Goal: Information Seeking & Learning: Learn about a topic

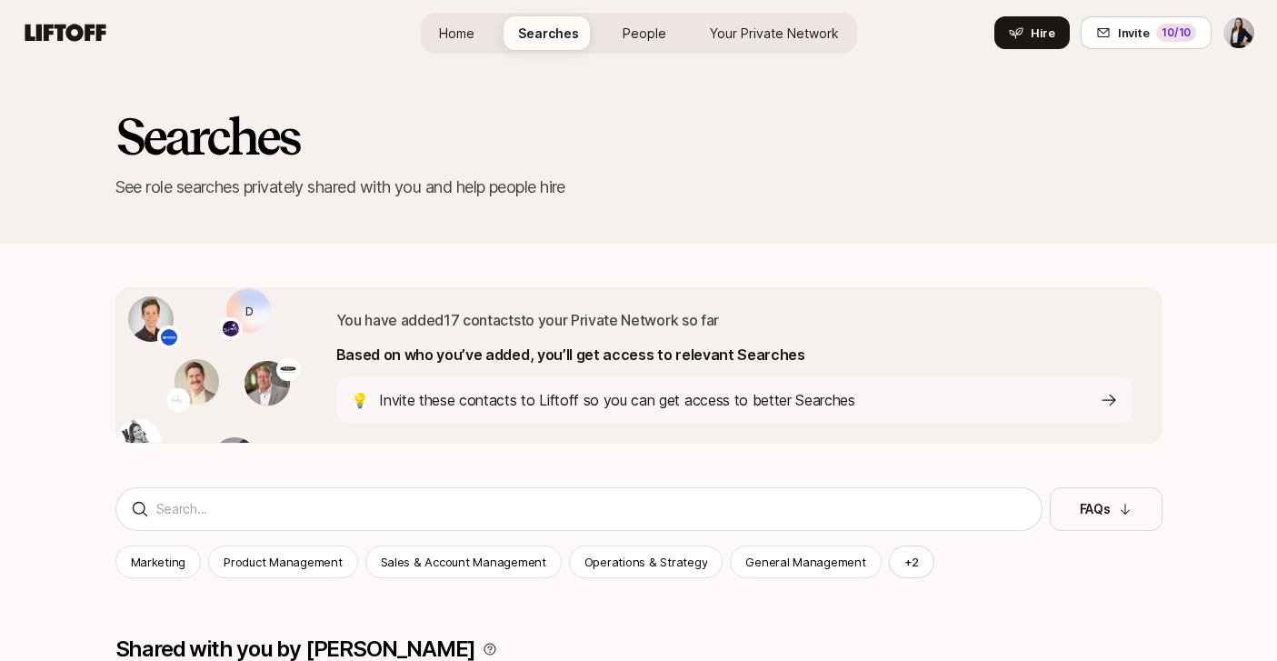
scroll to position [4491, 0]
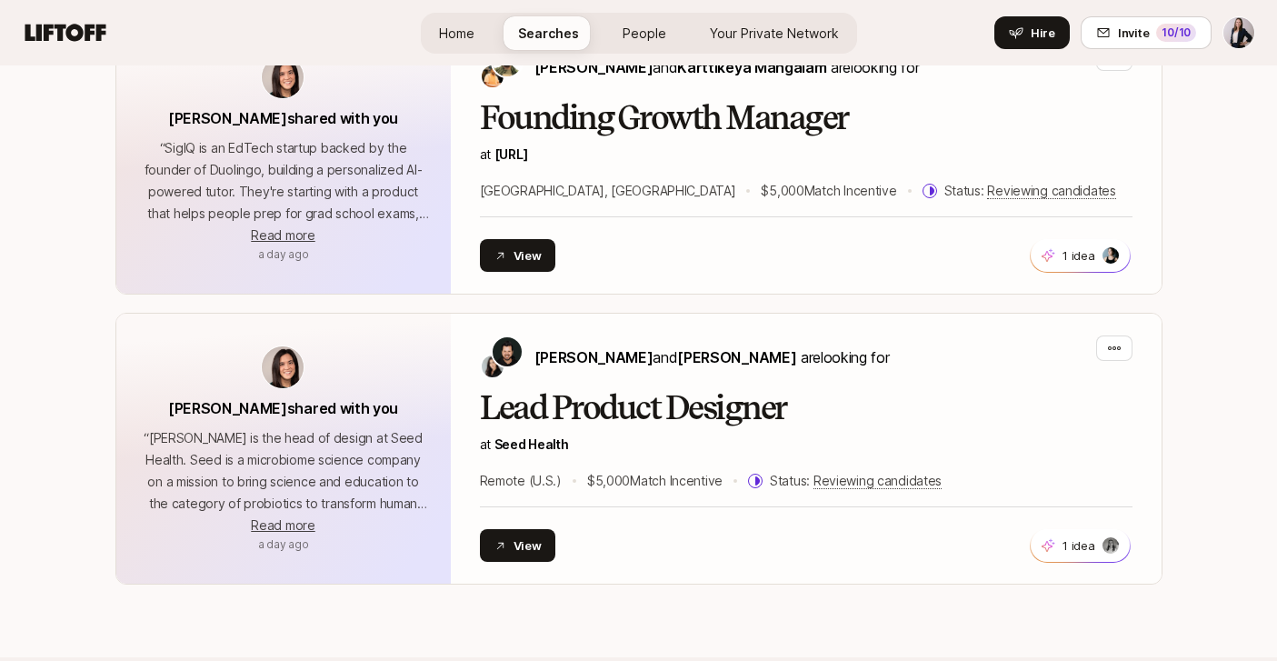
click at [482, 5] on div "Home Searches People Your Private Network Hire" at bounding box center [639, 32] width 436 height 65
click at [463, 18] on link "Home" at bounding box center [456, 33] width 65 height 34
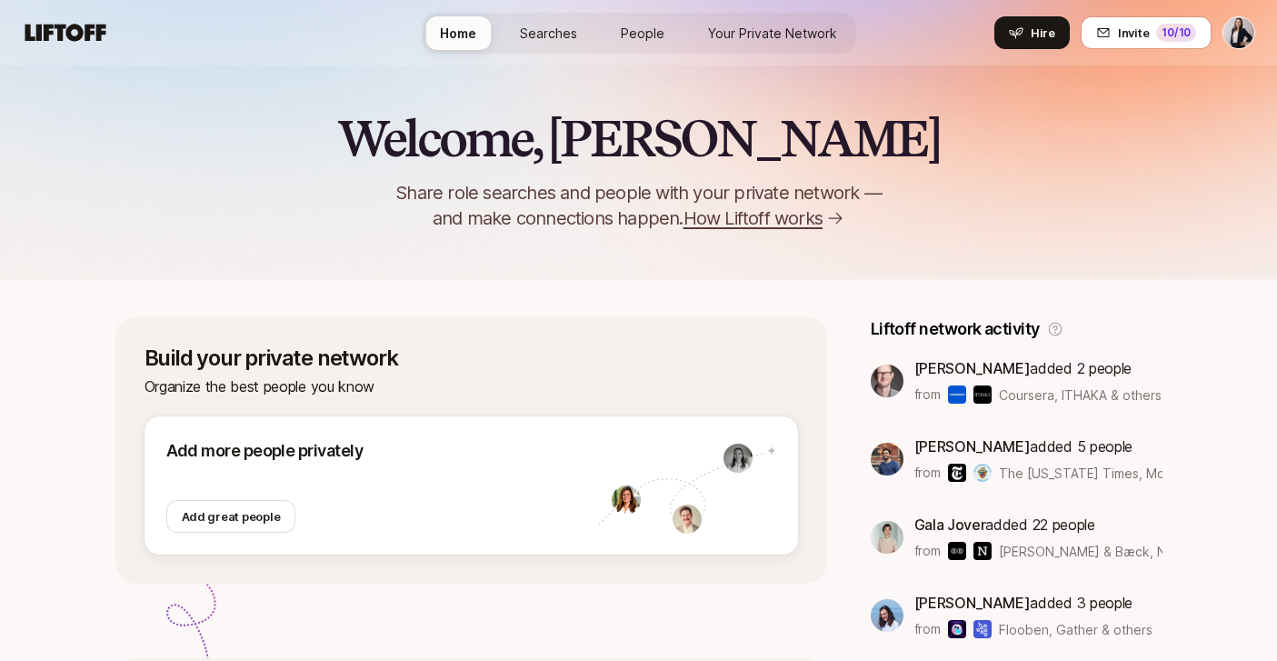
scroll to position [20, 0]
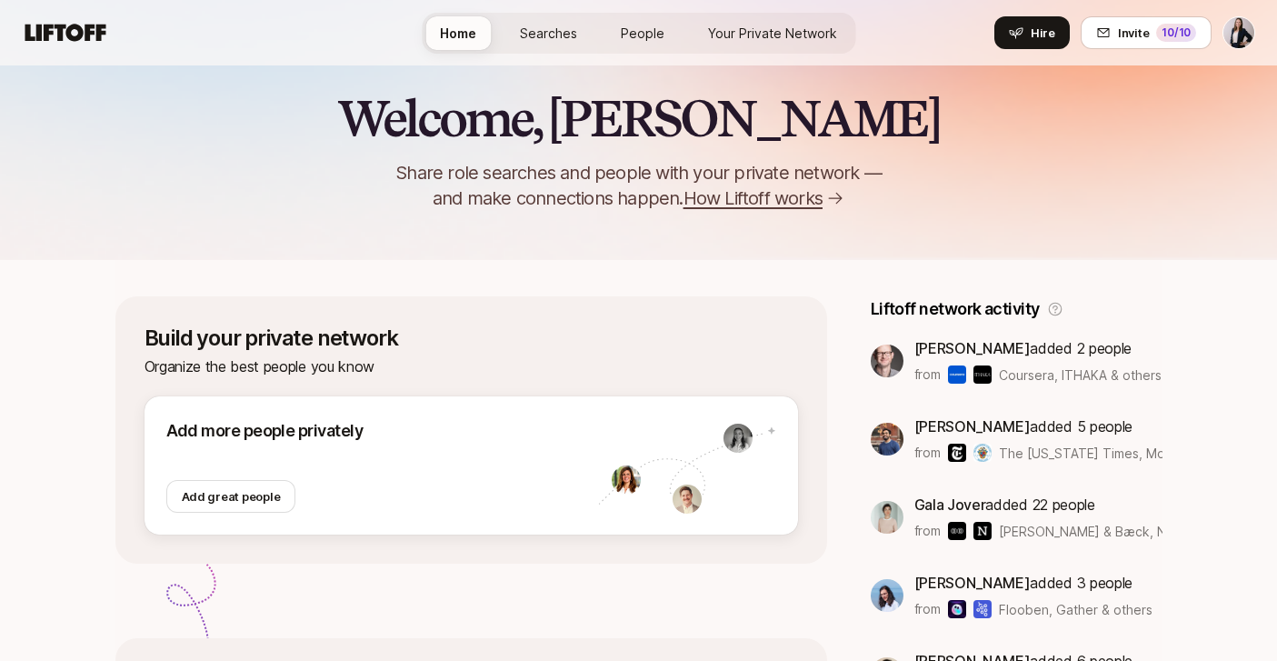
click at [524, 55] on div "Home Searches People Your Private Network Hire" at bounding box center [638, 32] width 433 height 65
click at [539, 45] on link "Searches" at bounding box center [548, 33] width 86 height 34
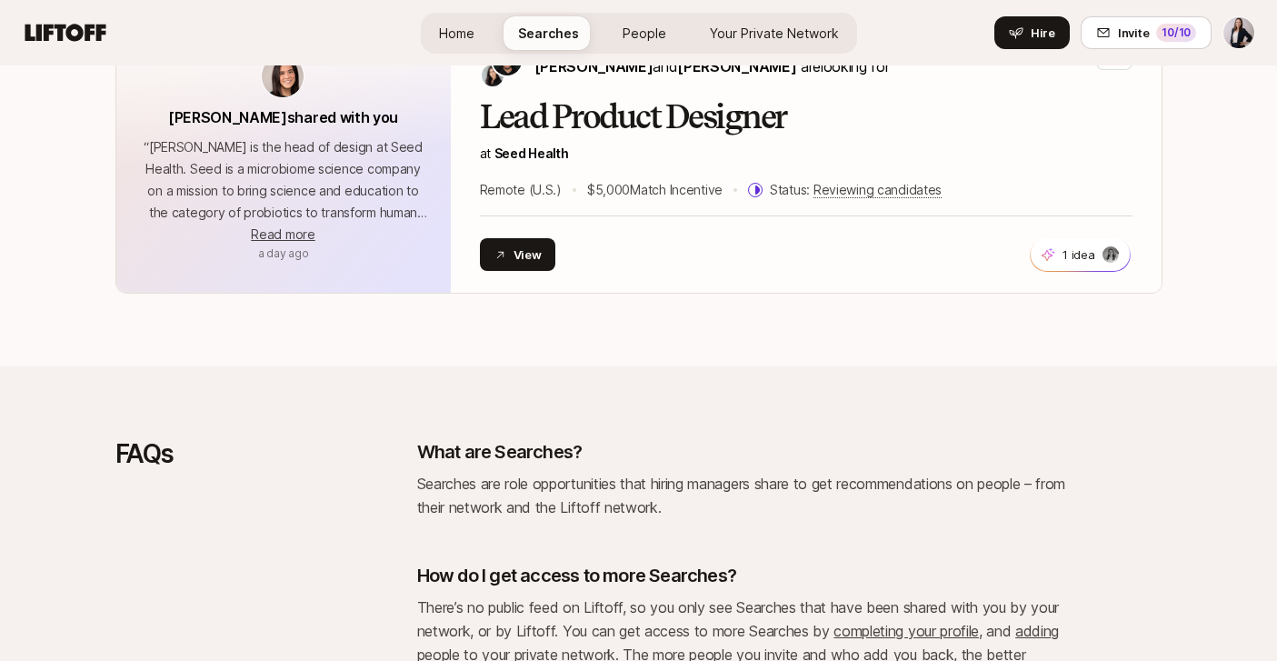
scroll to position [4634, 0]
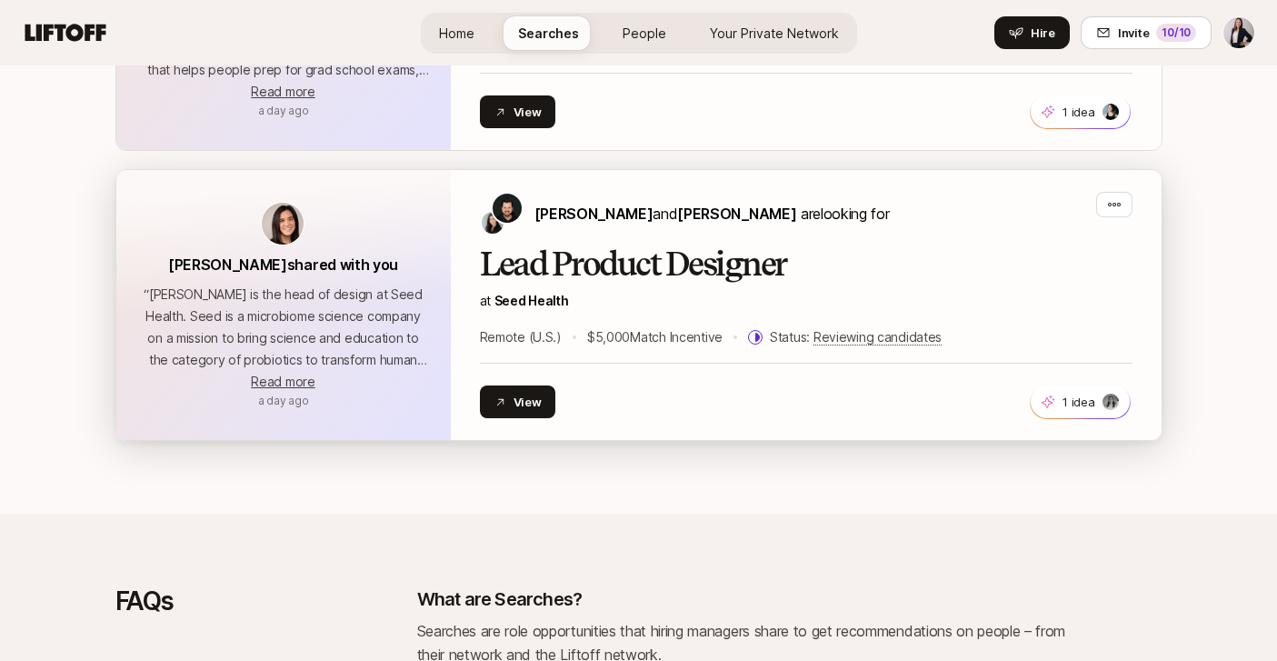
click at [637, 266] on h2 "Lead Product Designer" at bounding box center [806, 264] width 652 height 36
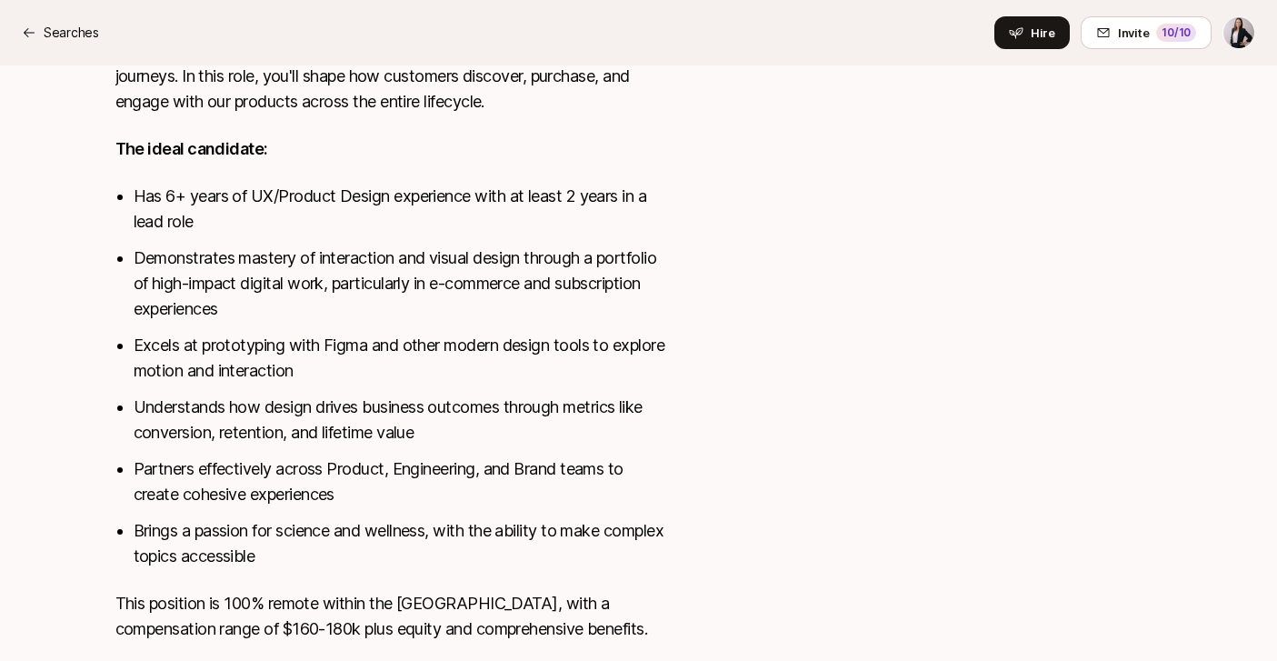
scroll to position [713, 0]
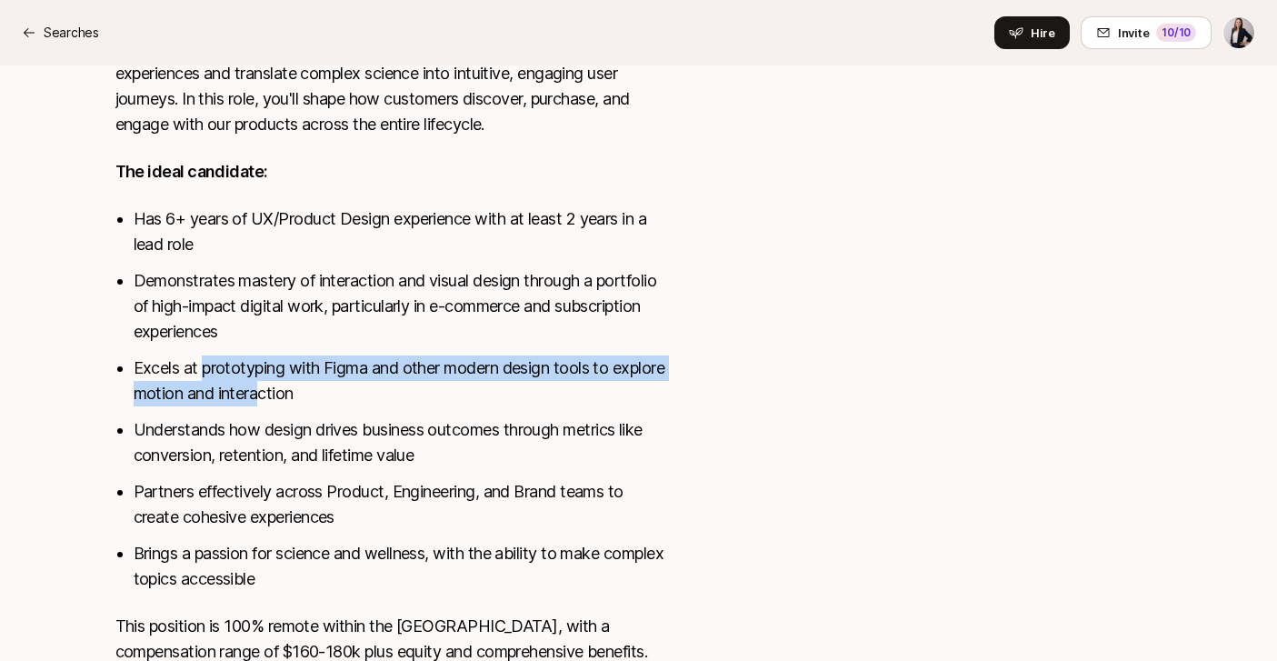
drag, startPoint x: 204, startPoint y: 371, endPoint x: 318, endPoint y: 389, distance: 115.0
click at [318, 389] on li "Excels at prototyping with Figma and other modern design tools to explore motio…" at bounding box center [401, 380] width 534 height 51
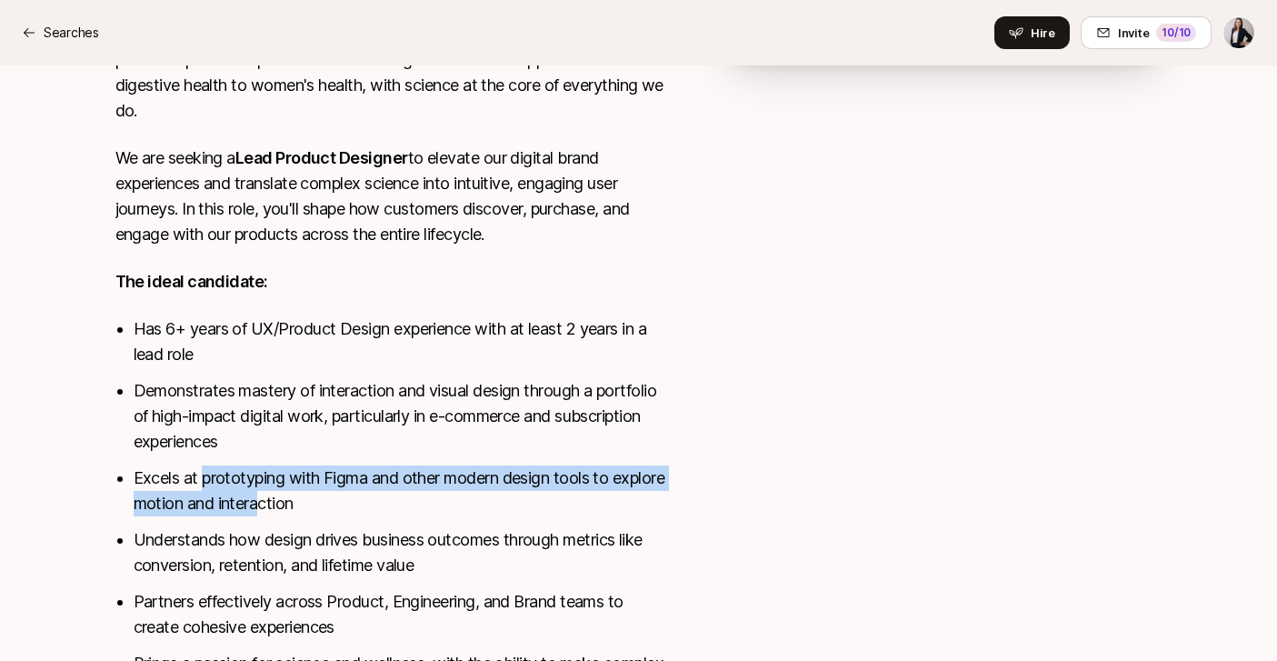
scroll to position [584, 0]
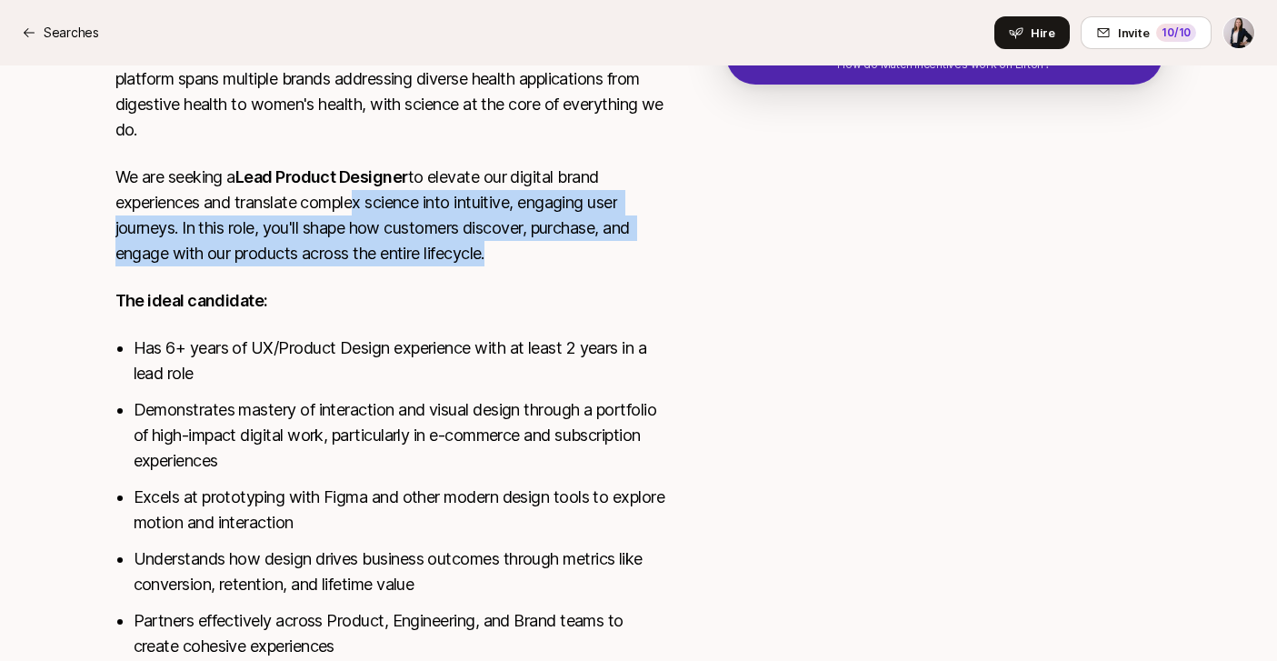
drag, startPoint x: 350, startPoint y: 199, endPoint x: 402, endPoint y: 286, distance: 101.4
click at [401, 285] on div "Seed Health is a microbiome science company developing breakthrough probiotics …" at bounding box center [391, 415] width 552 height 800
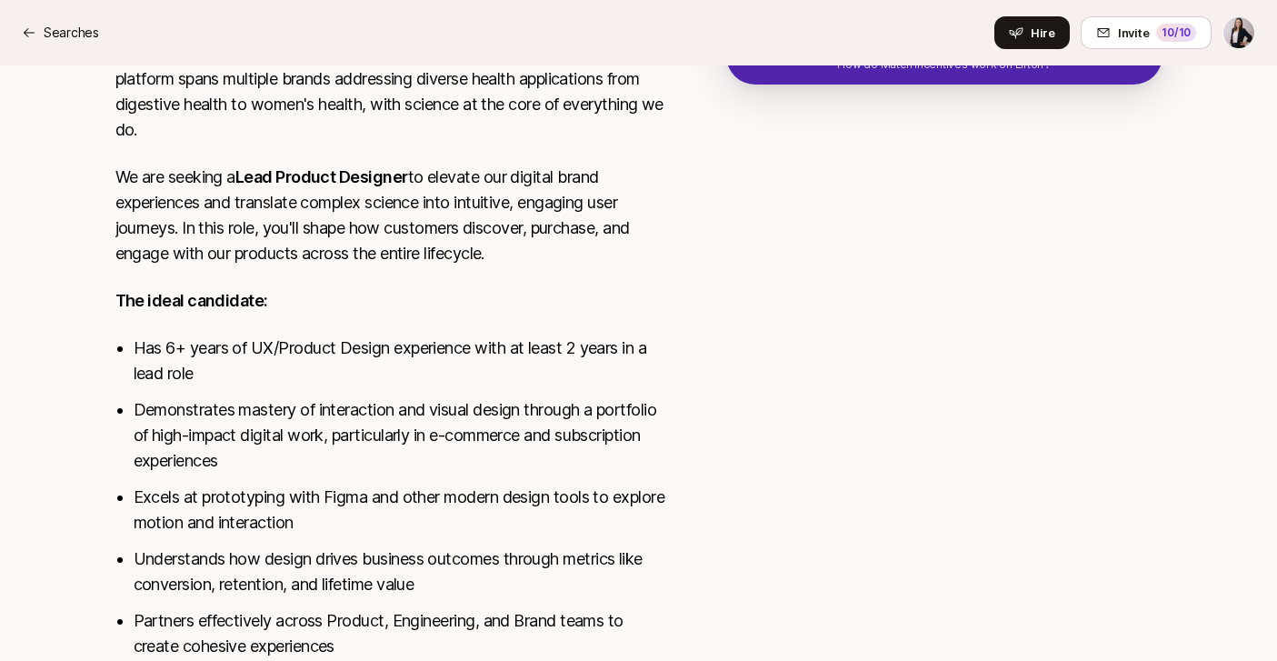
click at [490, 276] on div "Seed Health is a microbiome science company developing breakthrough probiotics …" at bounding box center [391, 415] width 552 height 800
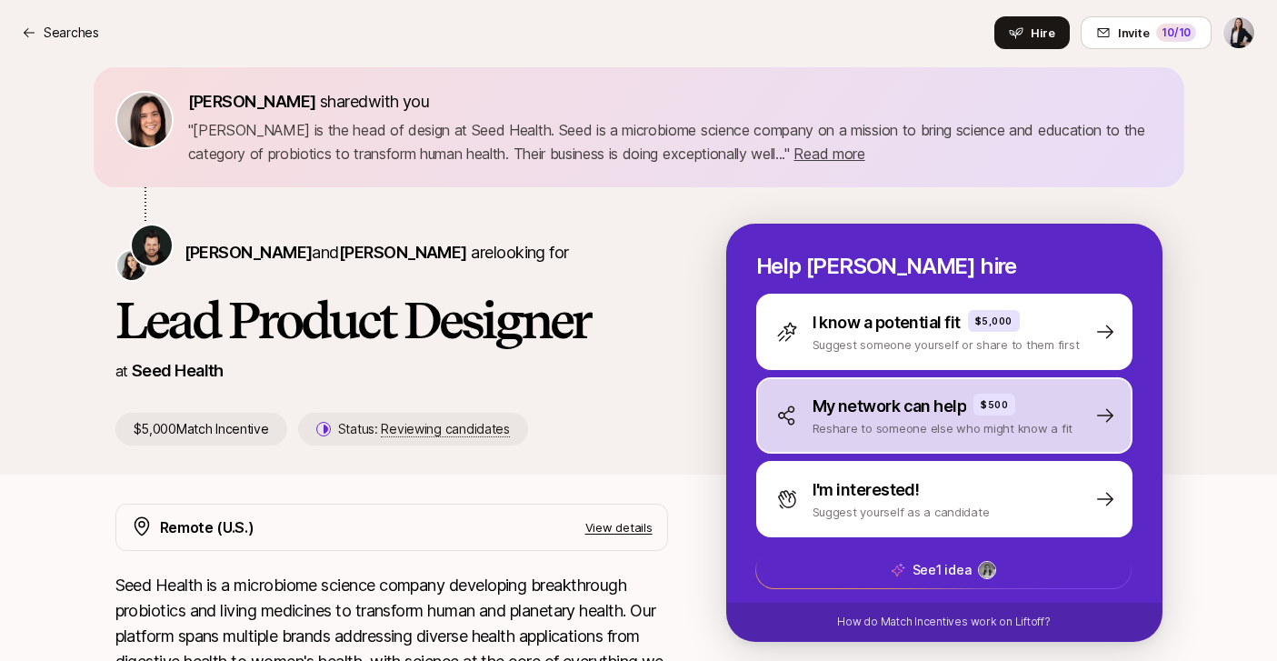
scroll to position [67, 0]
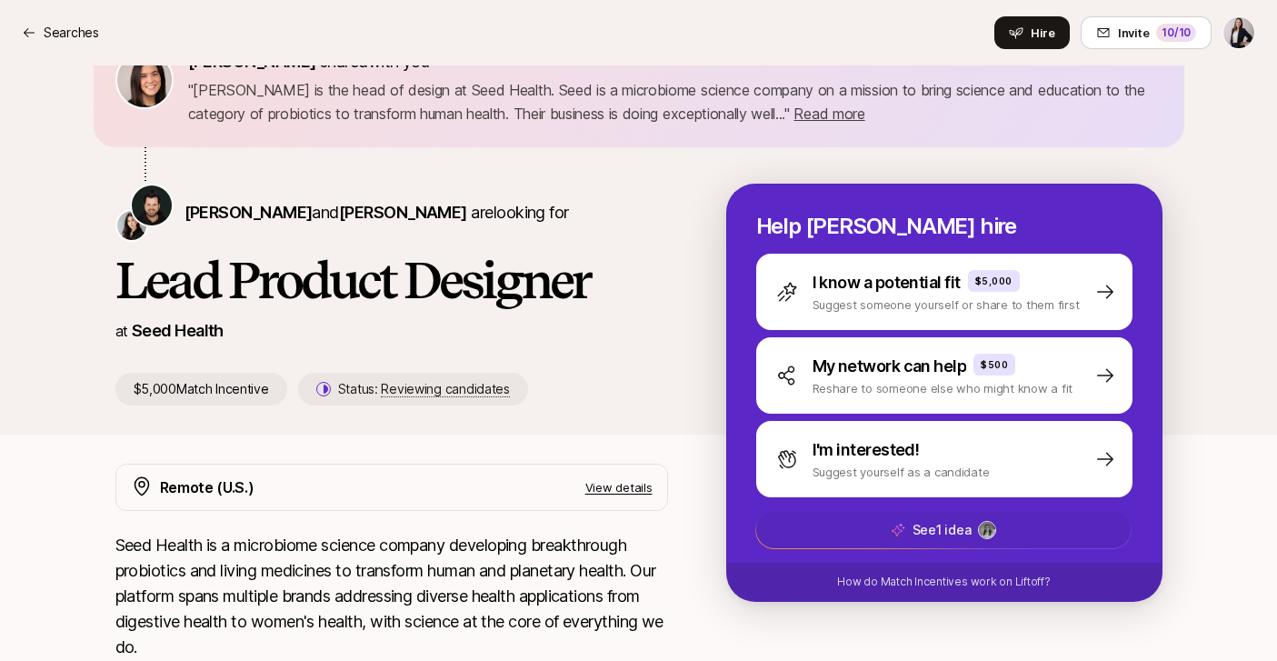
click at [990, 532] on img at bounding box center [987, 530] width 16 height 16
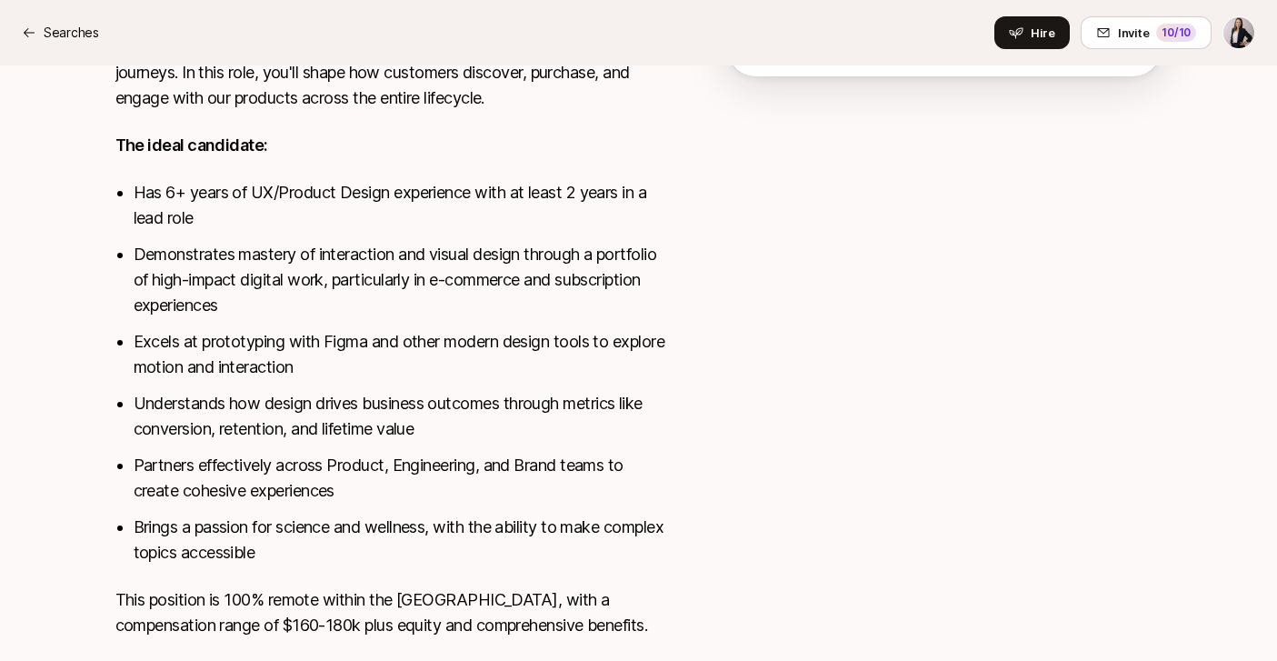
scroll to position [752, 0]
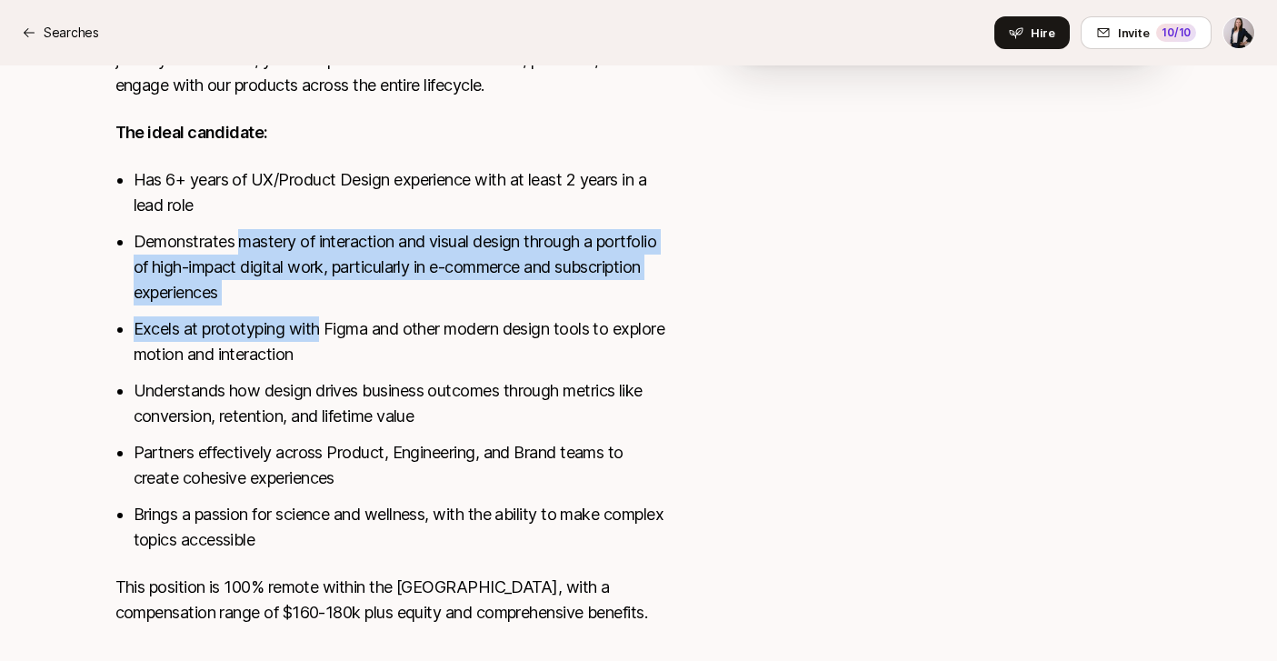
drag, startPoint x: 238, startPoint y: 244, endPoint x: 317, endPoint y: 322, distance: 111.2
click at [317, 322] on ul "Has 6+ years of UX/Product Design experience with at least 2 years in a lead ro…" at bounding box center [401, 359] width 534 height 385
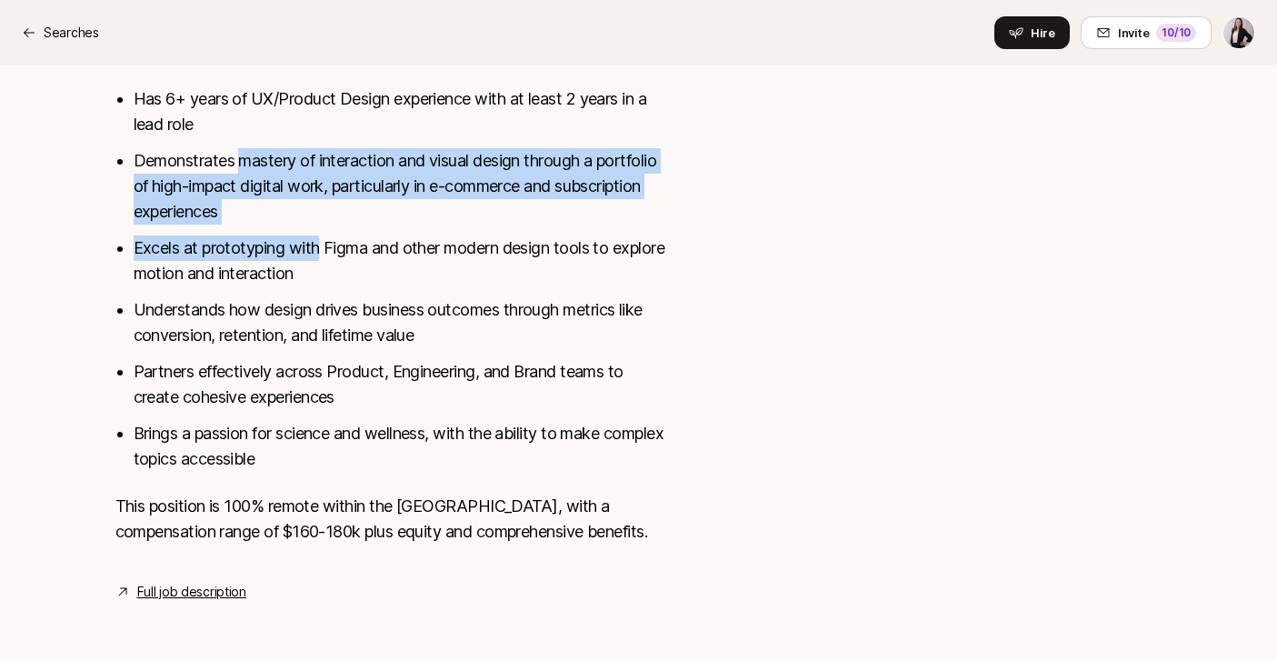
scroll to position [0, 0]
